Goal: Transaction & Acquisition: Purchase product/service

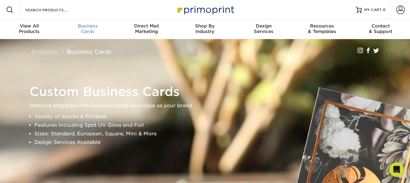
click at [86, 23] on link "Business Cards" at bounding box center [88, 30] width 59 height 20
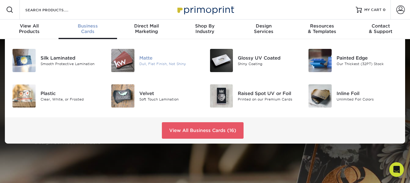
click at [153, 56] on div "Matte" at bounding box center [169, 58] width 61 height 7
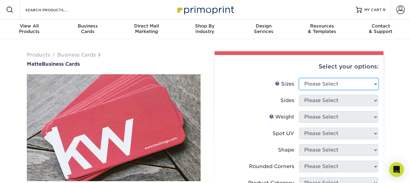
click at [377, 86] on select "Please Select 1.5" x 3.5" - Mini 1.75" x 3.5" - Mini 2" x 2" - Square 2" x 3" -…" at bounding box center [338, 84] width 79 height 12
select select "2.00x3.50"
click at [299, 78] on select "Please Select 1.5" x 3.5" - Mini 1.75" x 3.5" - Mini 2" x 2" - Square 2" x 3" -…" at bounding box center [338, 84] width 79 height 12
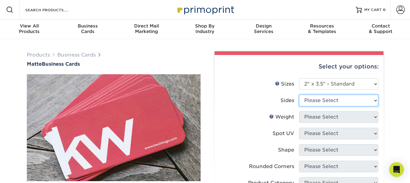
click at [376, 102] on select "Please Select Print Both Sides Print Front Only" at bounding box center [338, 100] width 79 height 12
select select "13abbda7-1d64-4f25-8bb2-c179b224825d"
click at [299, 94] on select "Please Select Print Both Sides Print Front Only" at bounding box center [338, 100] width 79 height 12
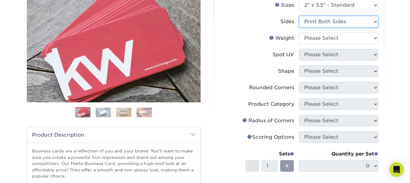
scroll to position [83, 0]
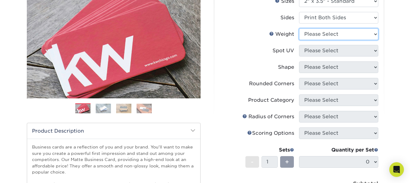
click at [360, 35] on select "Please Select 16PT 14PT" at bounding box center [338, 34] width 79 height 12
select select "16PT"
click at [299, 28] on select "Please Select 16PT 14PT" at bounding box center [338, 34] width 79 height 12
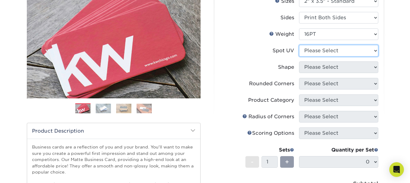
click at [357, 51] on select "Please Select No Spot UV Front and Back (Both Sides) Front Only Back Only" at bounding box center [338, 51] width 79 height 12
select select "3"
click at [299, 45] on select "Please Select No Spot UV Front and Back (Both Sides) Front Only Back Only" at bounding box center [338, 51] width 79 height 12
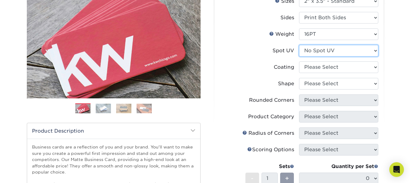
click at [373, 51] on select "Please Select No Spot UV Front and Back (Both Sides) Front Only Back Only" at bounding box center [338, 51] width 79 height 12
click at [378, 67] on ul "Sizes Help Sizes Please Select 1.5" x 3.5" - Mini 1.75" x 3.5" - Mini 2" x 2" -…" at bounding box center [298, 110] width 159 height 231
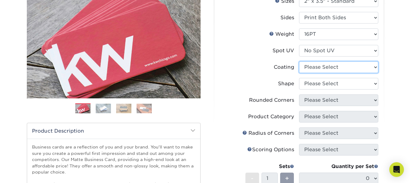
click at [378, 67] on select at bounding box center [338, 67] width 79 height 12
click at [376, 67] on select at bounding box center [338, 67] width 79 height 12
select select "121bb7b5-3b4d-429f-bd8d-bbf80e953313"
click at [299, 61] on select at bounding box center [338, 67] width 79 height 12
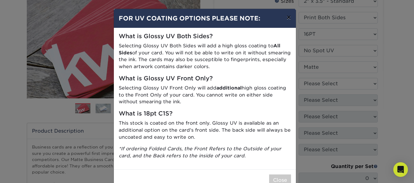
click at [288, 16] on button "×" at bounding box center [289, 17] width 14 height 17
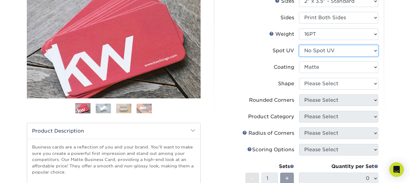
click at [351, 49] on select "Please Select No Spot UV Front and Back (Both Sides) Front Only Back Only" at bounding box center [338, 51] width 79 height 12
click at [299, 45] on select "Please Select No Spot UV Front and Back (Both Sides) Front Only Back Only" at bounding box center [338, 51] width 79 height 12
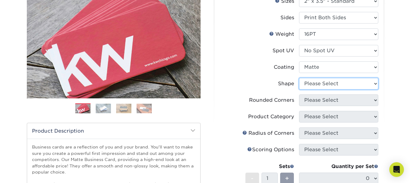
click at [356, 85] on select "Please Select Standard Oval" at bounding box center [338, 84] width 79 height 12
select select "standard"
click at [299, 78] on select "Please Select Standard Oval" at bounding box center [338, 84] width 79 height 12
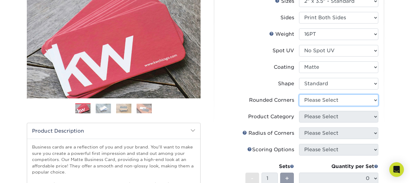
click at [375, 98] on select "Please Select Yes - Round 2 Corners Yes - Round 4 Corners No" at bounding box center [338, 100] width 79 height 12
select select "0"
click at [299, 94] on select "Please Select Yes - Round 2 Corners Yes - Round 4 Corners No" at bounding box center [338, 100] width 79 height 12
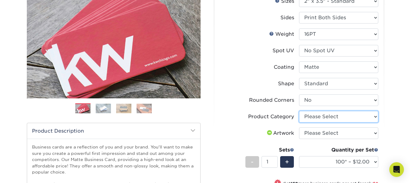
click at [377, 116] on select "Please Select Business Cards" at bounding box center [338, 117] width 79 height 12
select select "3b5148f1-0588-4f88-a218-97bcfdce65c1"
click at [299, 111] on select "Please Select Business Cards" at bounding box center [338, 117] width 79 height 12
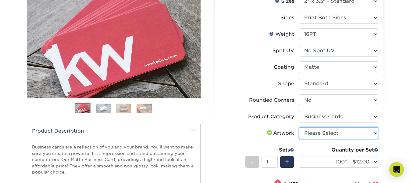
click at [367, 134] on select "Please Select I will upload files I need a design - $100" at bounding box center [338, 133] width 79 height 12
select select "upload"
click at [299, 127] on select "Please Select I will upload files I need a design - $100" at bounding box center [338, 133] width 79 height 12
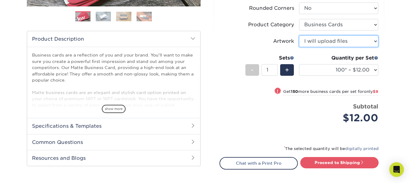
scroll to position [182, 0]
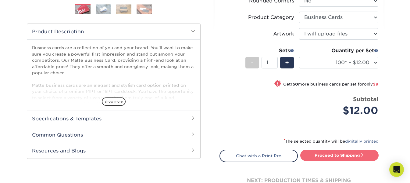
click at [329, 156] on link "Proceed to Shipping" at bounding box center [339, 154] width 78 height 11
type input "Set 1"
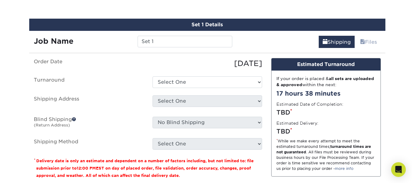
scroll to position [348, 0]
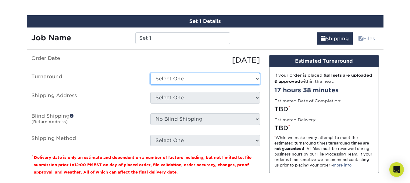
click at [180, 77] on select "Select One 2-4 Business Days 2 Day Next Business Day" at bounding box center [205, 79] width 110 height 12
select select "47dbf4b1-3bfd-4687-b793-fcd3ee179f06"
click at [150, 73] on select "Select One 2-4 Business Days 2 Day Next Business Day" at bounding box center [205, 79] width 110 height 12
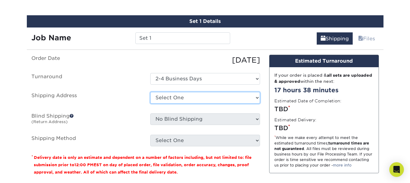
click at [178, 100] on select "Select One + Add New Address - Login" at bounding box center [205, 98] width 110 height 12
select select "newaddress"
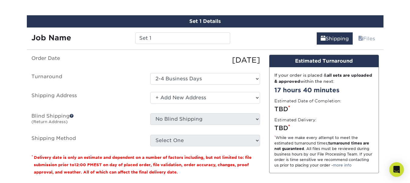
click at [150, 92] on select "Select One + Add New Address - Login" at bounding box center [205, 98] width 110 height 12
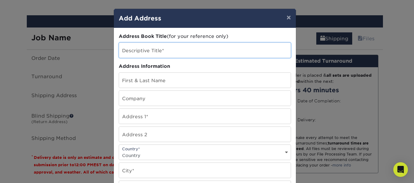
click at [170, 51] on input "text" at bounding box center [205, 50] width 172 height 15
type input "Forth & Forward"
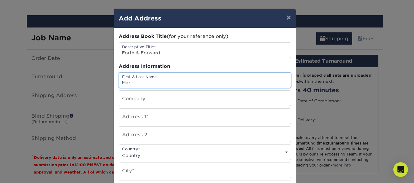
type input "Maria Carlton"
type input "Forth & Forward Advisory, LLC"
type input "480 White Plains Court"
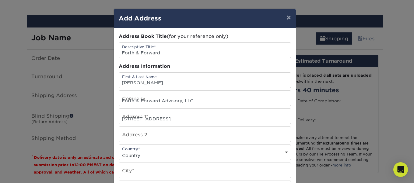
select select "US"
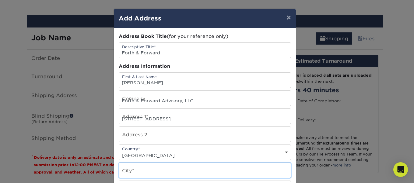
type input "Severna Park"
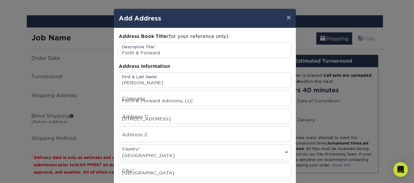
select select "MD"
type input "21146"
type input "4435094039"
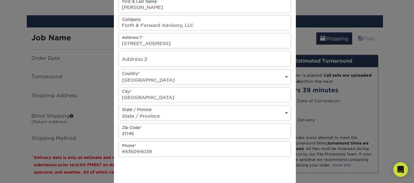
scroll to position [144, 0]
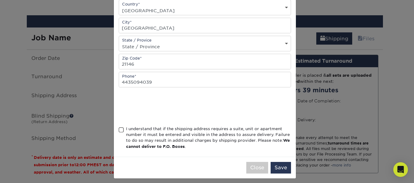
click at [119, 131] on span at bounding box center [121, 130] width 5 height 6
click at [0, 0] on input "I understand that if the shipping address requires a suite, unit or apartment n…" at bounding box center [0, 0] width 0 height 0
click at [276, 165] on button "Save" at bounding box center [281, 167] width 20 height 12
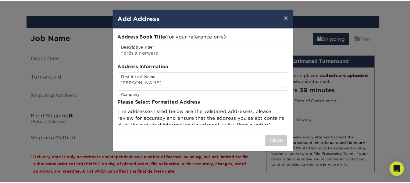
scroll to position [0, 0]
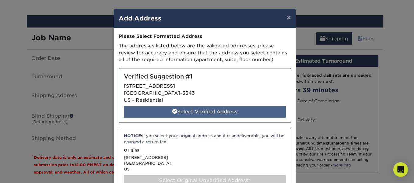
click at [229, 108] on div "Select Verified Address" at bounding box center [205, 112] width 162 height 12
select select "285968"
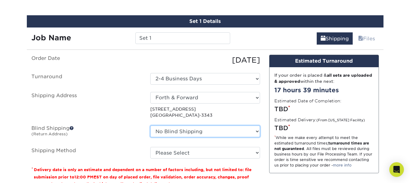
click at [233, 129] on select "No Blind Shipping + Add New Address" at bounding box center [205, 131] width 110 height 12
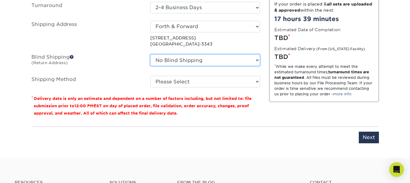
scroll to position [427, 0]
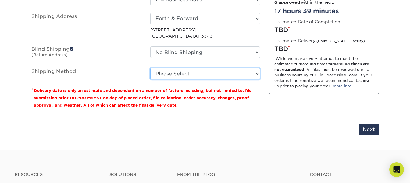
click at [256, 70] on select "Please Select Ground Shipping (+$7.84) 3 Day Shipping Service (+$20.04) 2 Day A…" at bounding box center [205, 74] width 110 height 12
select select "03"
click at [150, 68] on select "Please Select Ground Shipping (+$7.84) 3 Day Shipping Service (+$20.04) 2 Day A…" at bounding box center [205, 74] width 110 height 12
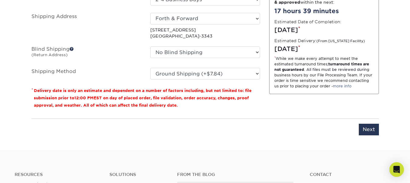
click at [368, 135] on div "You've choosen mailing services! If you have a csv address list please upload i…" at bounding box center [204, 59] width 347 height 167
click at [368, 132] on input "Next" at bounding box center [369, 129] width 20 height 12
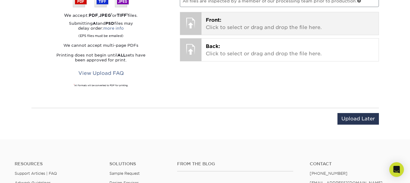
click at [335, 24] on p "Front: Click to select or drag and drop the file here." at bounding box center [290, 23] width 168 height 15
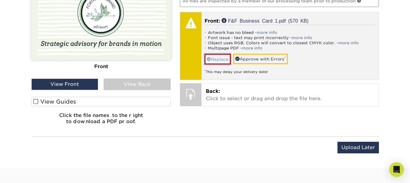
click at [214, 59] on link "Replace" at bounding box center [217, 59] width 26 height 11
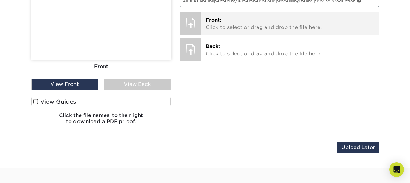
click at [219, 24] on p "Front: Click to select or drag and drop the file here." at bounding box center [290, 23] width 168 height 15
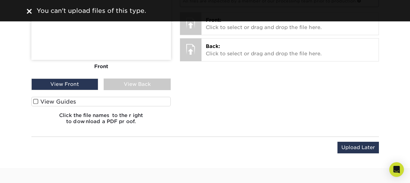
click at [30, 10] on img at bounding box center [29, 11] width 5 height 5
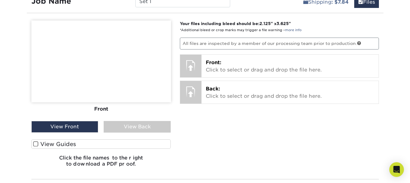
scroll to position [391, 0]
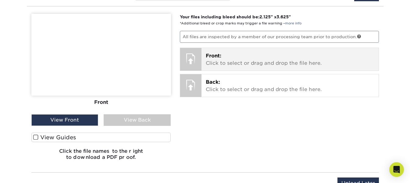
click at [344, 61] on p "Front: Click to select or drag and drop the file here." at bounding box center [290, 59] width 168 height 15
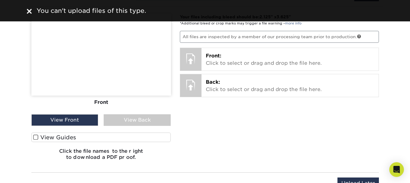
click at [27, 11] on img at bounding box center [29, 11] width 5 height 5
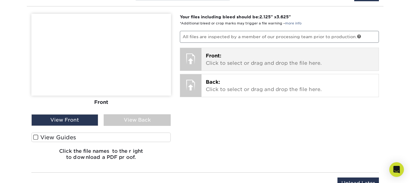
click at [214, 62] on p "Front: Click to select or drag and drop the file here." at bounding box center [290, 59] width 168 height 15
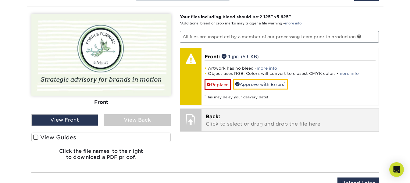
click at [269, 117] on p "Back: Click to select or drag and drop the file here." at bounding box center [290, 120] width 168 height 15
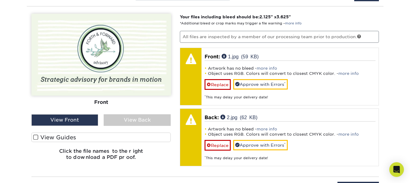
click at [121, 116] on div "View Back" at bounding box center [137, 120] width 67 height 12
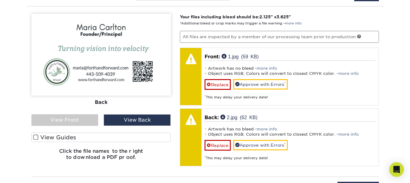
click at [89, 116] on div "View Front" at bounding box center [64, 120] width 67 height 12
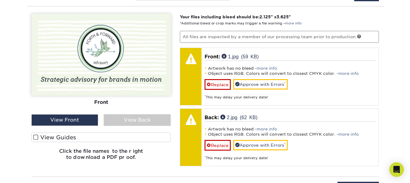
click at [37, 140] on span at bounding box center [35, 137] width 5 height 6
click at [0, 0] on input "View Guides" at bounding box center [0, 0] width 0 height 0
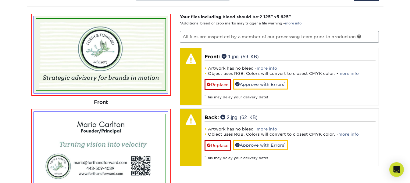
scroll to position [489, 0]
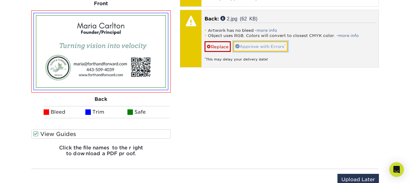
click at [286, 48] on link "Approve with Errors *" at bounding box center [260, 46] width 55 height 10
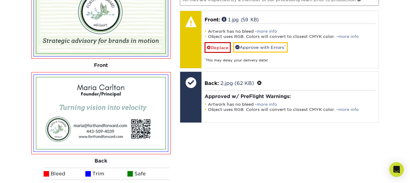
scroll to position [426, 0]
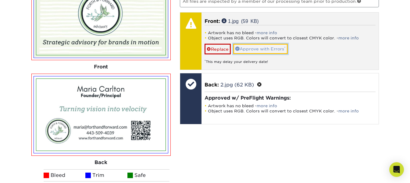
click at [286, 51] on link "Approve with Errors *" at bounding box center [260, 49] width 55 height 10
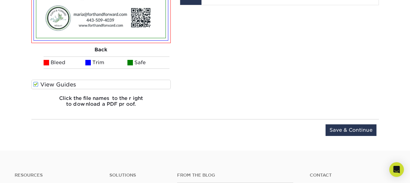
scroll to position [545, 0]
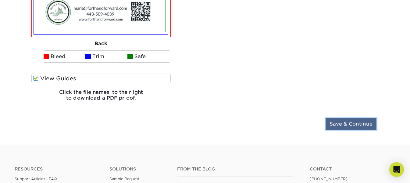
click at [351, 123] on input "Save & Continue" at bounding box center [350, 124] width 51 height 12
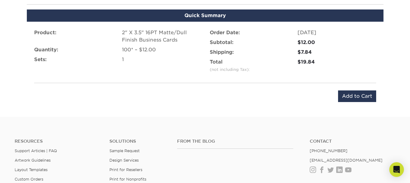
scroll to position [401, 0]
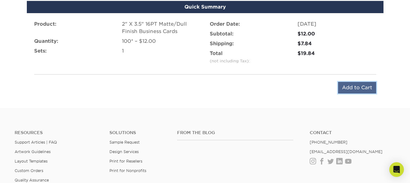
click at [351, 87] on input "Add to Cart" at bounding box center [357, 88] width 38 height 12
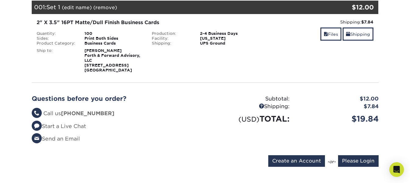
scroll to position [146, 0]
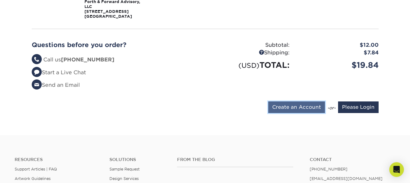
click at [295, 105] on input "Create an Account" at bounding box center [296, 107] width 57 height 12
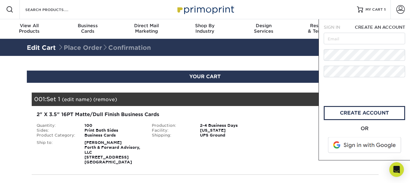
scroll to position [0, 0]
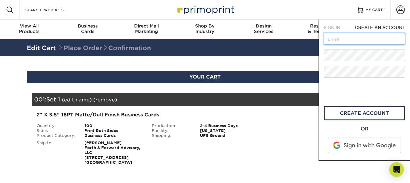
click at [363, 38] on input "text" at bounding box center [364, 39] width 81 height 12
type input "maria@forthandforward.com"
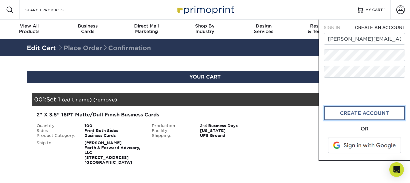
click at [335, 112] on link "create account" at bounding box center [364, 113] width 81 height 14
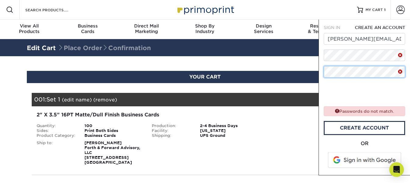
click at [321, 74] on div "SIGN IN CREATE AN ACCOUNT forgot password? All fields are required. Login OR SI…" at bounding box center [363, 97] width 91 height 155
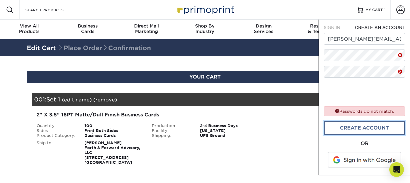
click at [335, 125] on link "create account" at bounding box center [364, 128] width 81 height 14
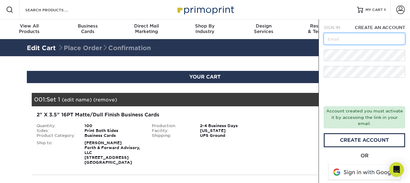
click at [342, 37] on input "text" at bounding box center [364, 39] width 81 height 12
type input "maria@forthandforward.com"
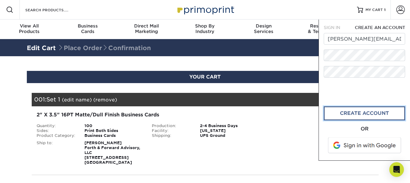
click at [357, 109] on link "CREATE ACCOUNT" at bounding box center [364, 113] width 81 height 14
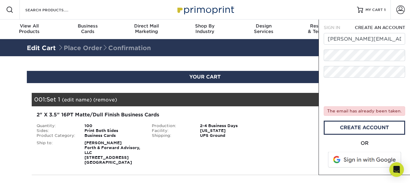
click at [340, 27] on span "SIGN IN" at bounding box center [332, 27] width 16 height 5
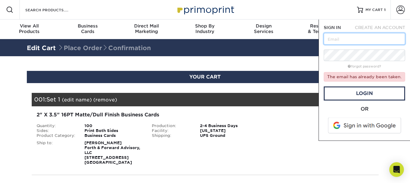
click at [342, 42] on input "text" at bounding box center [364, 39] width 81 height 12
type input "maria@forthandforward.com"
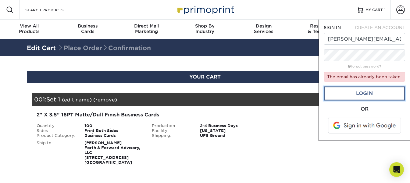
click at [369, 98] on link "Login" at bounding box center [364, 93] width 81 height 14
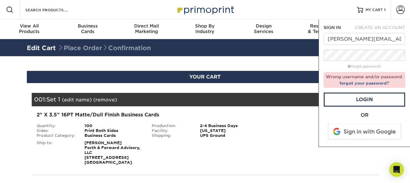
click at [353, 136] on span at bounding box center [365, 131] width 78 height 16
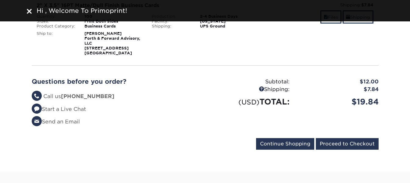
scroll to position [112, 0]
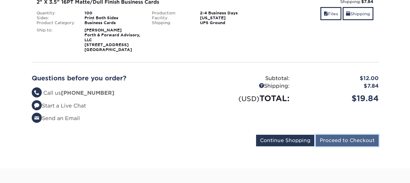
click at [333, 139] on input "Proceed to Checkout" at bounding box center [347, 140] width 63 height 12
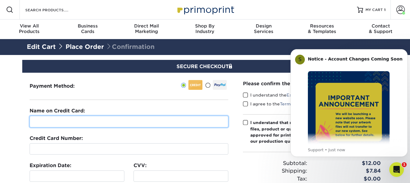
click at [190, 122] on input "text" at bounding box center [129, 121] width 199 height 12
